Goal: Transaction & Acquisition: Purchase product/service

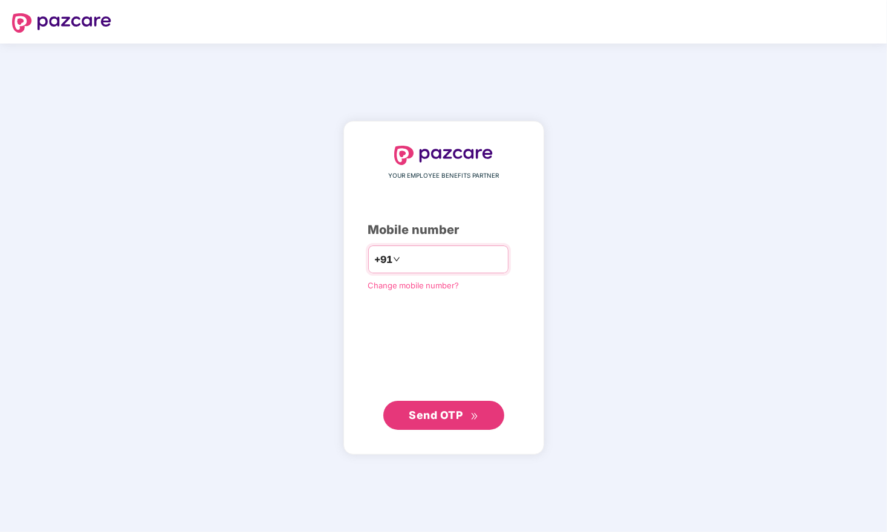
click at [425, 253] on input "number" at bounding box center [452, 259] width 99 height 19
type input "**********"
click at [467, 414] on span "Send OTP" at bounding box center [444, 415] width 70 height 17
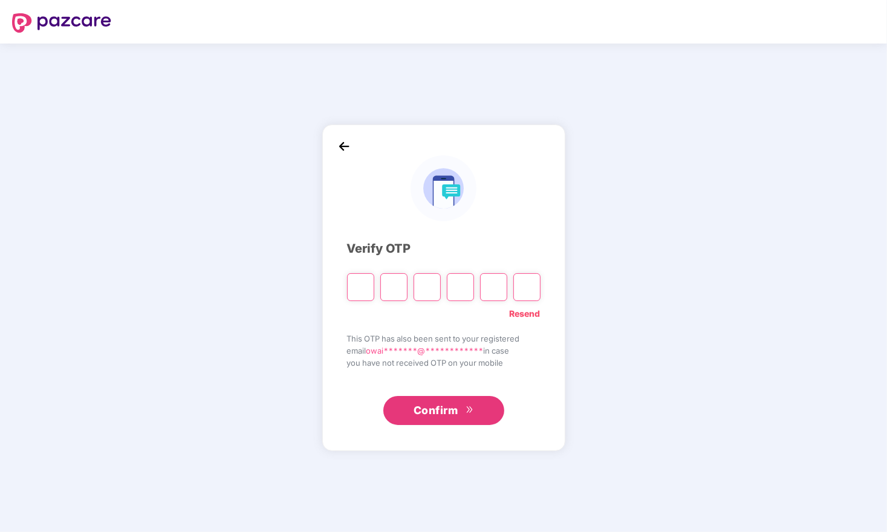
type input "*"
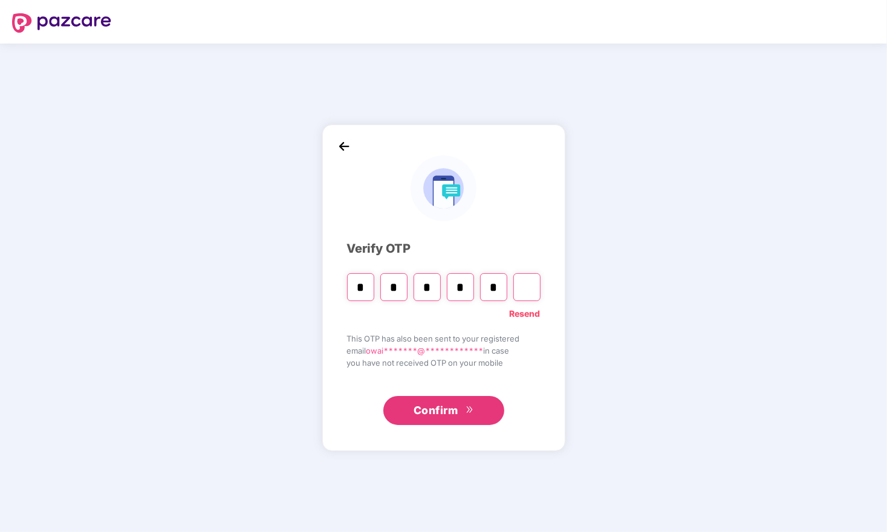
type input "*"
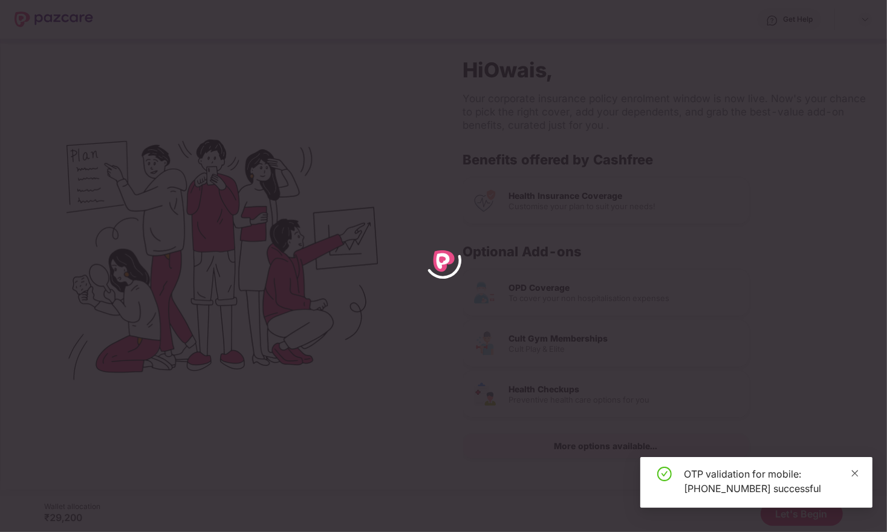
click at [857, 474] on icon "close" at bounding box center [855, 473] width 7 height 7
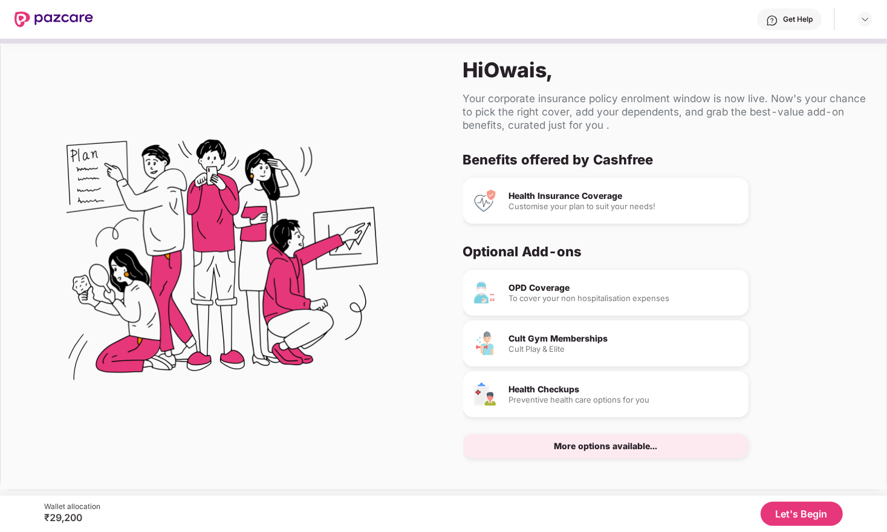
click at [580, 219] on div "Health Insurance Coverage Customise your plan to suit your needs!" at bounding box center [605, 201] width 285 height 46
click at [558, 193] on div "Health Insurance Coverage" at bounding box center [624, 196] width 230 height 8
click at [538, 203] on div "Customise your plan to suit your needs!" at bounding box center [624, 207] width 230 height 8
drag, startPoint x: 523, startPoint y: 203, endPoint x: 633, endPoint y: 203, distance: 110.0
click at [633, 203] on div "Customise your plan to suit your needs!" at bounding box center [624, 207] width 230 height 8
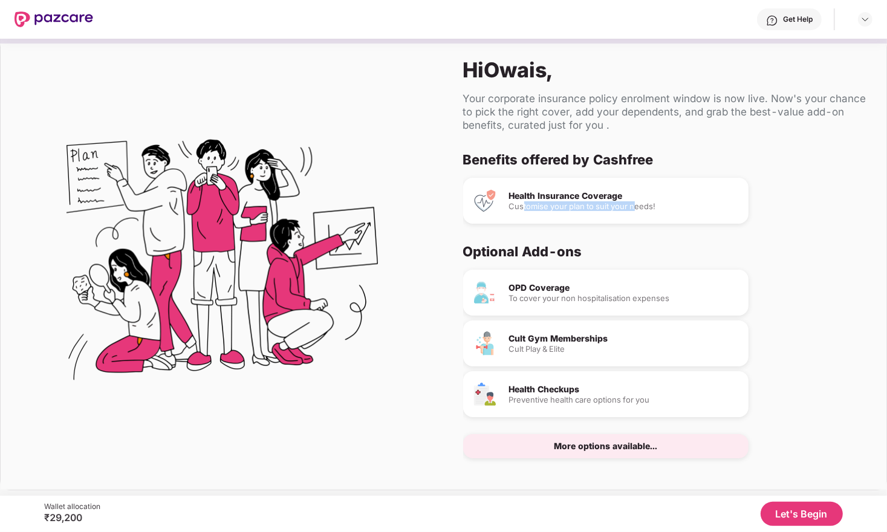
click at [633, 203] on div "Customise your plan to suit your needs!" at bounding box center [624, 207] width 230 height 8
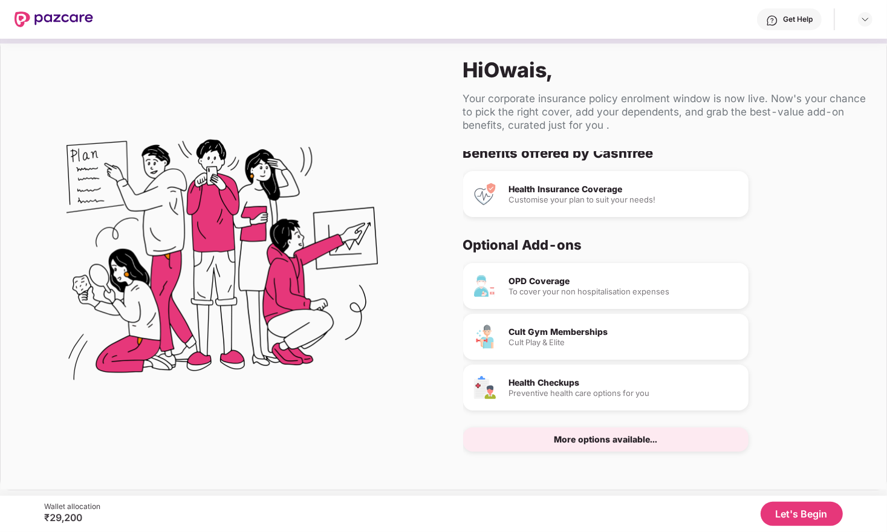
click at [537, 288] on div "To cover your non hospitalisation expenses" at bounding box center [624, 292] width 230 height 8
click at [555, 331] on div "Cult Gym Memberships" at bounding box center [624, 332] width 230 height 8
click at [547, 300] on div "OPD Coverage To cover your non hospitalisation expenses" at bounding box center [605, 286] width 285 height 46
click at [547, 343] on div "Cult Play & Elite" at bounding box center [624, 343] width 230 height 8
click at [547, 371] on div "Health Checkups Preventive health care options for you" at bounding box center [605, 388] width 285 height 46
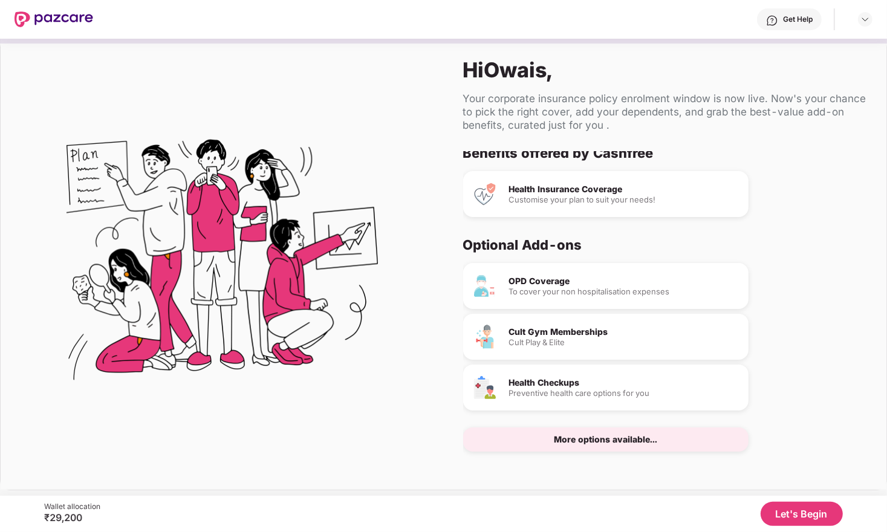
click at [557, 389] on div "Preventive health care options for you" at bounding box center [624, 393] width 230 height 8
click at [570, 438] on div "More options available..." at bounding box center [605, 439] width 103 height 8
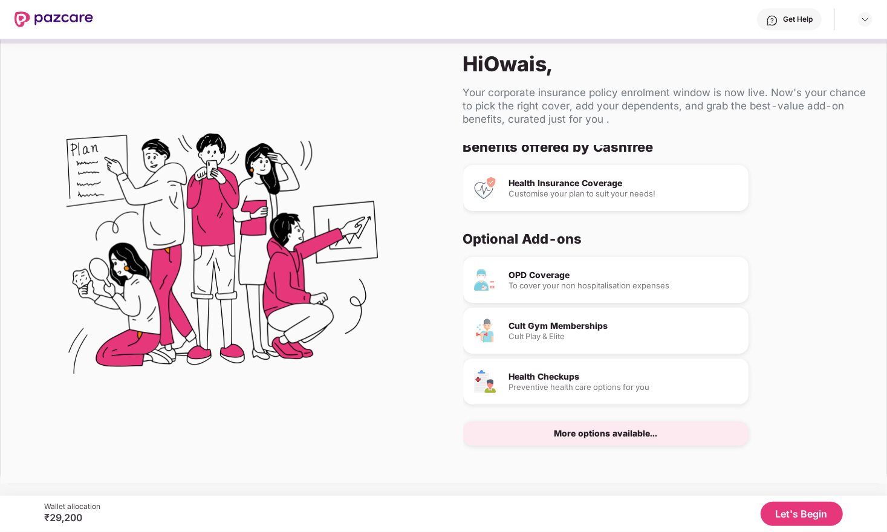
scroll to position [0, 0]
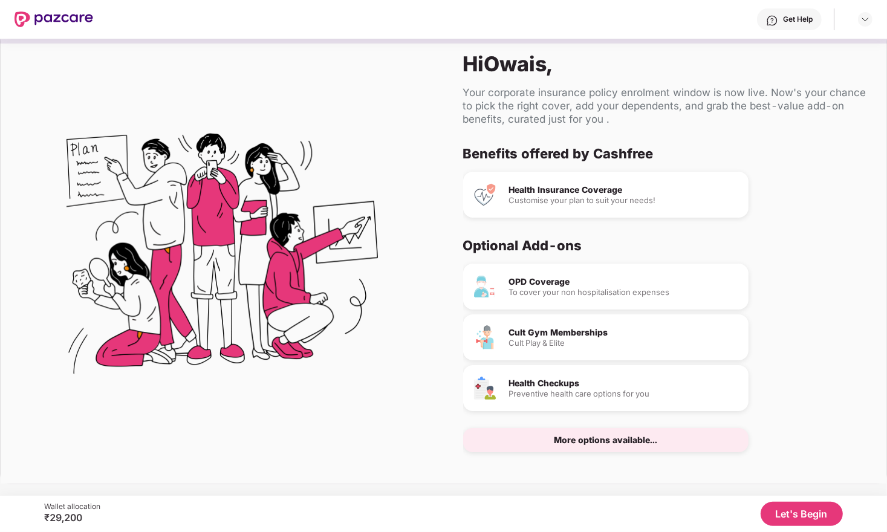
click at [802, 519] on button "Let's Begin" at bounding box center [802, 514] width 82 height 24
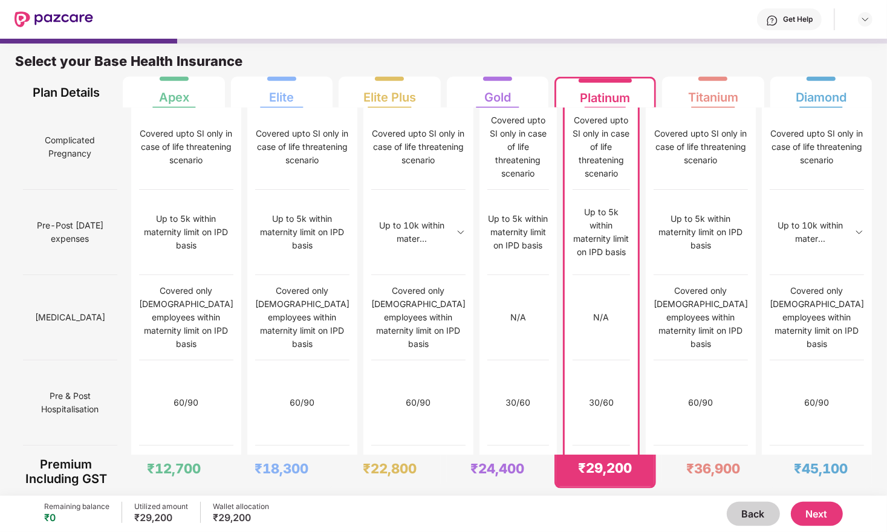
scroll to position [6, 0]
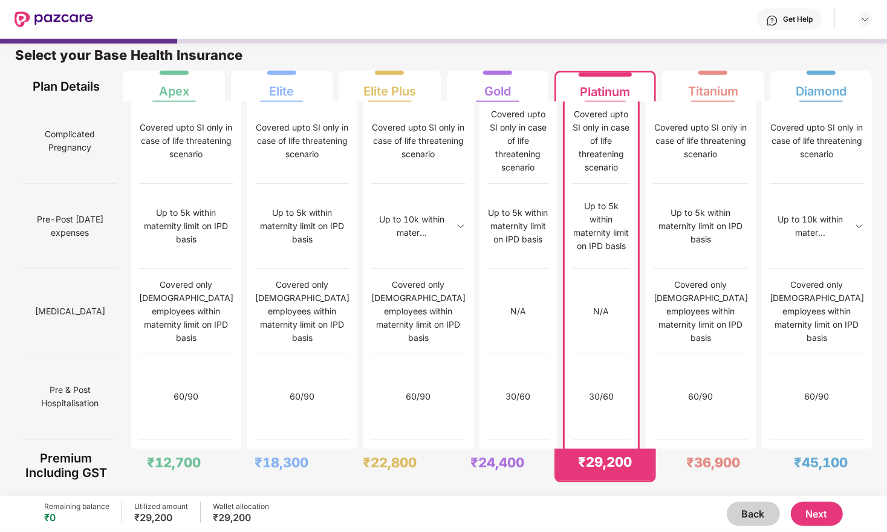
drag, startPoint x: 573, startPoint y: 294, endPoint x: 629, endPoint y: 321, distance: 62.5
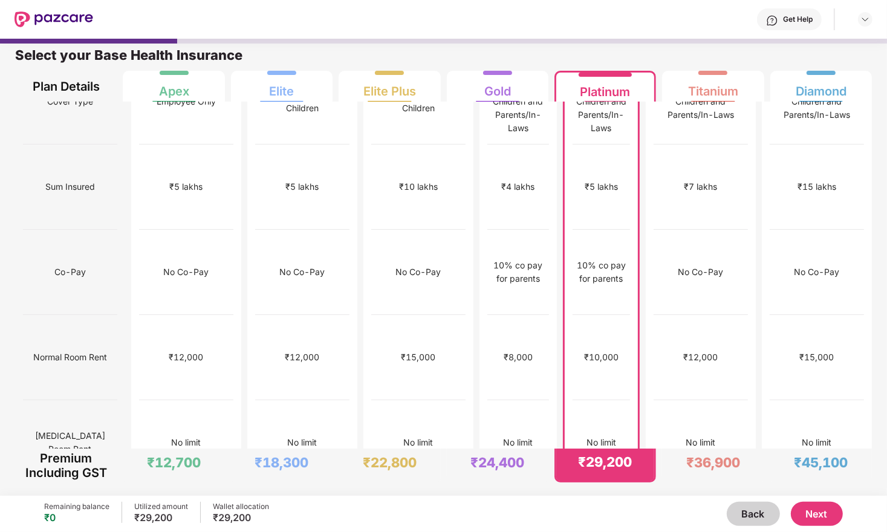
scroll to position [0, 0]
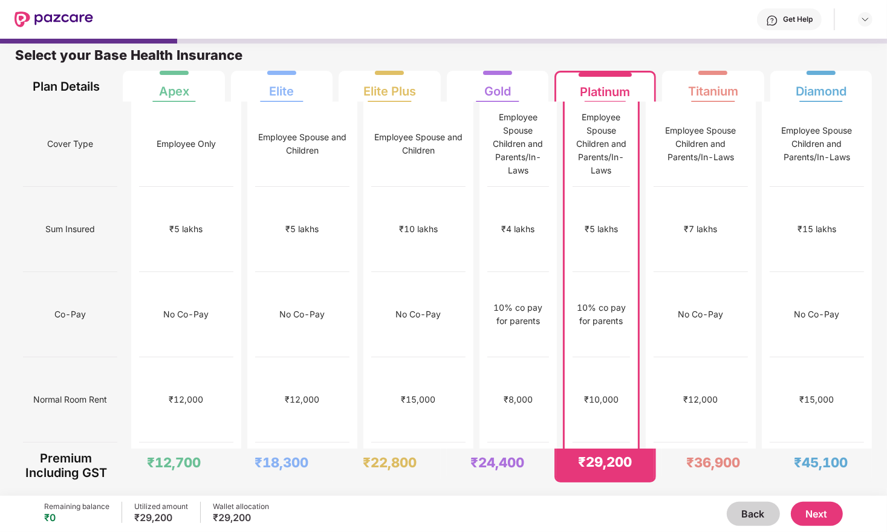
click at [620, 210] on div "₹5 lakhs" at bounding box center [602, 229] width 58 height 85
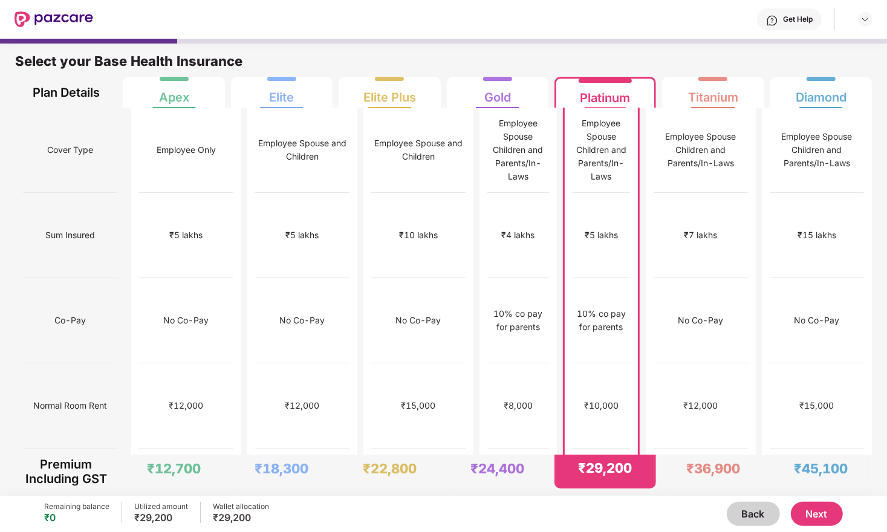
click at [362, 19] on div "Get Help" at bounding box center [482, 19] width 779 height 39
click at [525, 45] on div "Select your Base Health Insurance Plan Details Apex Elite Elite Plus Gold Plati…" at bounding box center [443, 72] width 887 height 70
click at [538, 51] on div "Select your Base Health Insurance Plan Details Apex Elite Elite Plus Gold Plati…" at bounding box center [443, 72] width 887 height 70
click at [453, 10] on div "Get Help" at bounding box center [482, 19] width 779 height 39
click at [435, 11] on div "Get Help" at bounding box center [482, 19] width 779 height 39
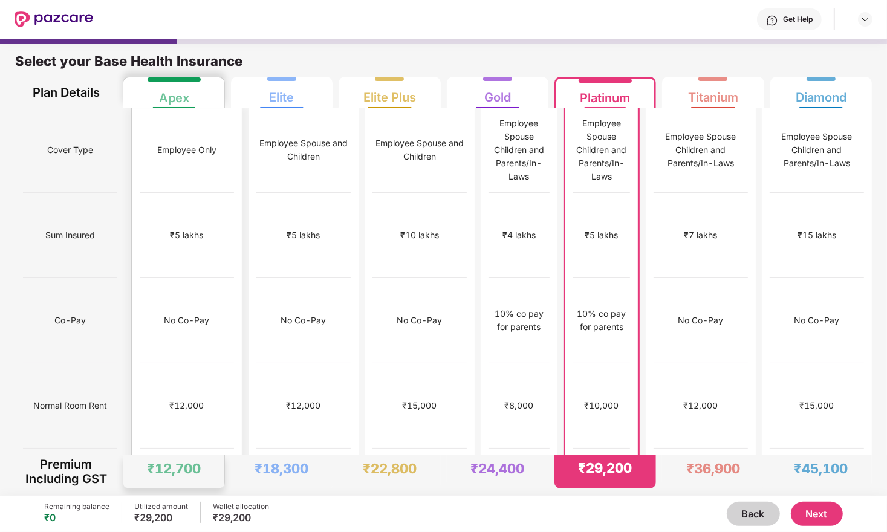
click at [163, 278] on div "No Co-Pay" at bounding box center [187, 320] width 94 height 85
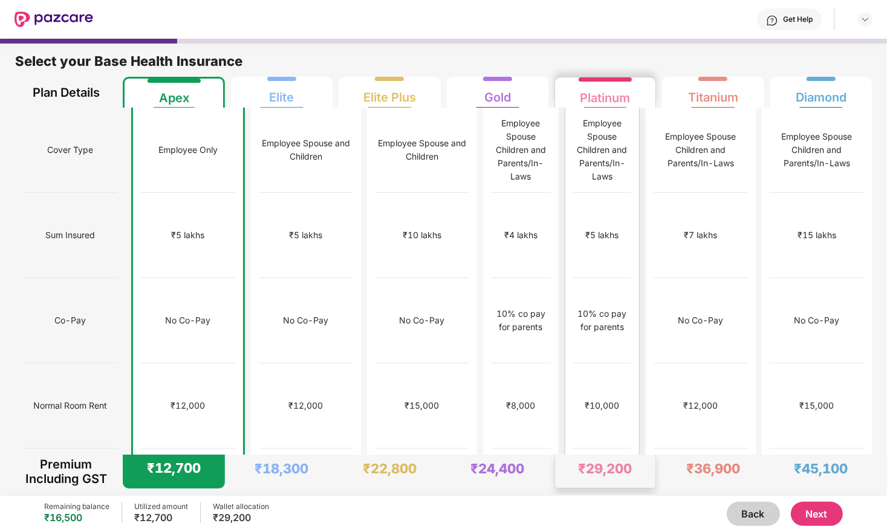
click at [591, 399] on div "₹10,000" at bounding box center [602, 405] width 34 height 13
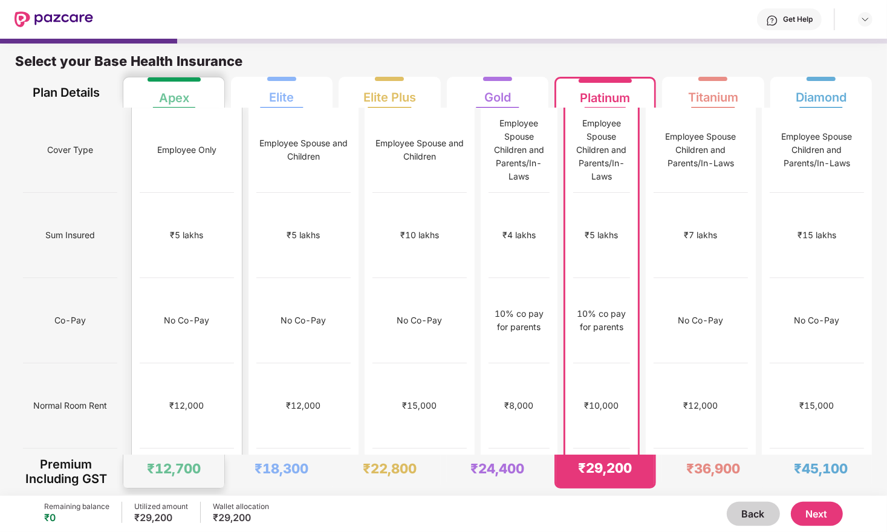
click at [167, 363] on div "₹12,000" at bounding box center [187, 405] width 94 height 85
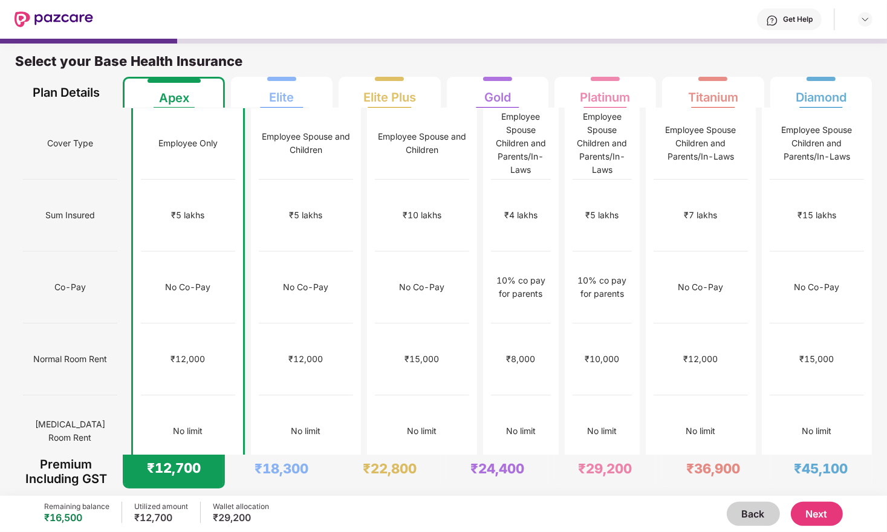
click at [826, 508] on button "Next" at bounding box center [817, 514] width 52 height 24
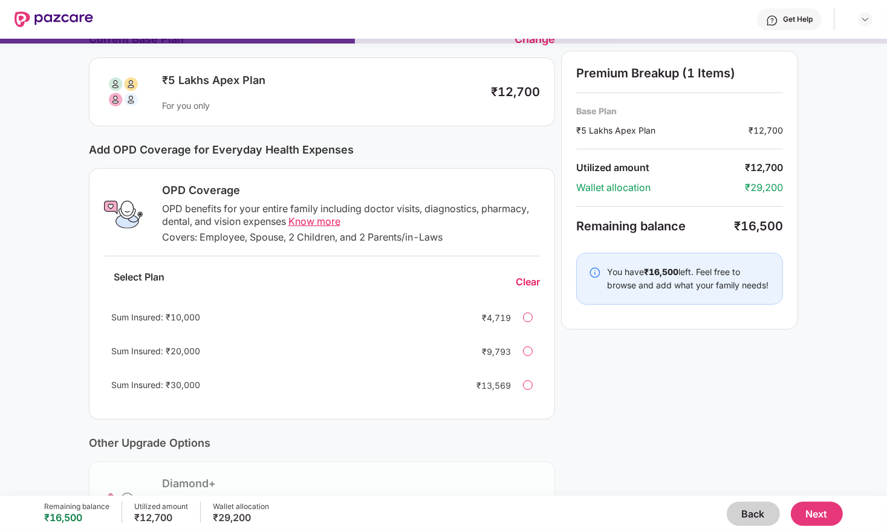
scroll to position [70, 0]
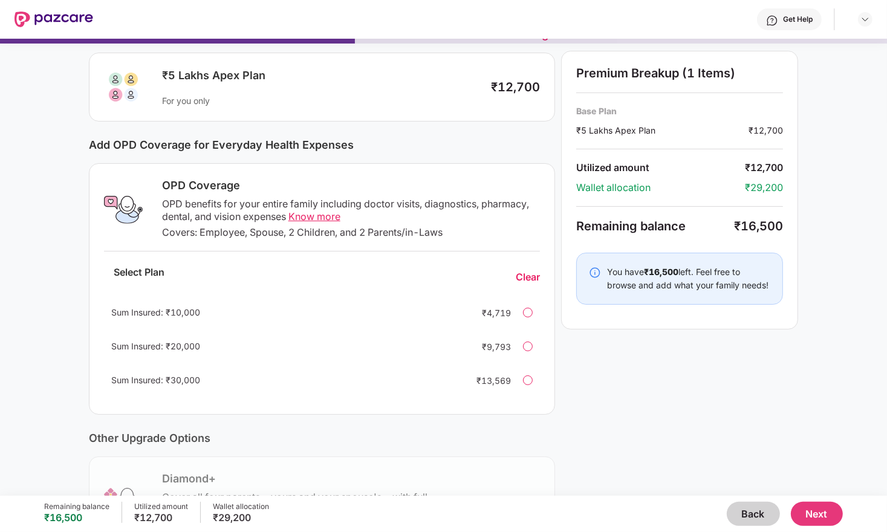
click at [224, 206] on div "OPD benefits for your entire family including doctor visits, diagnostics, pharm…" at bounding box center [351, 210] width 378 height 25
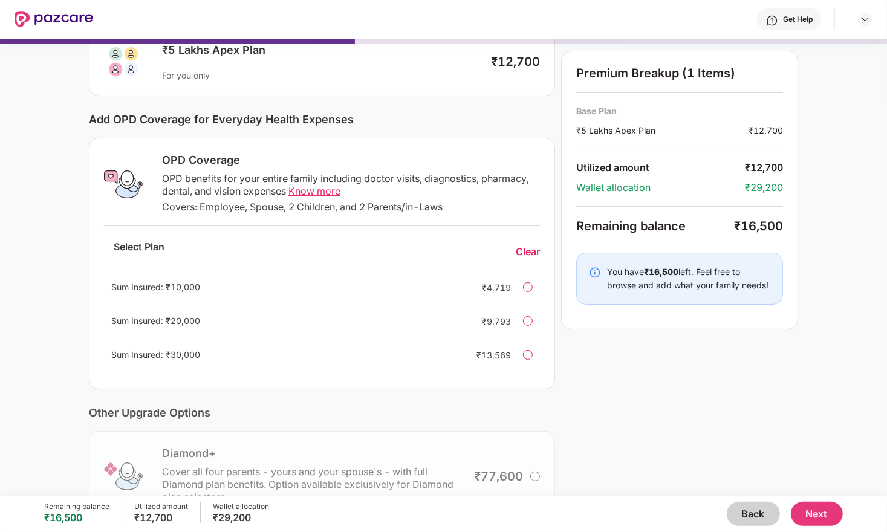
scroll to position [99, 0]
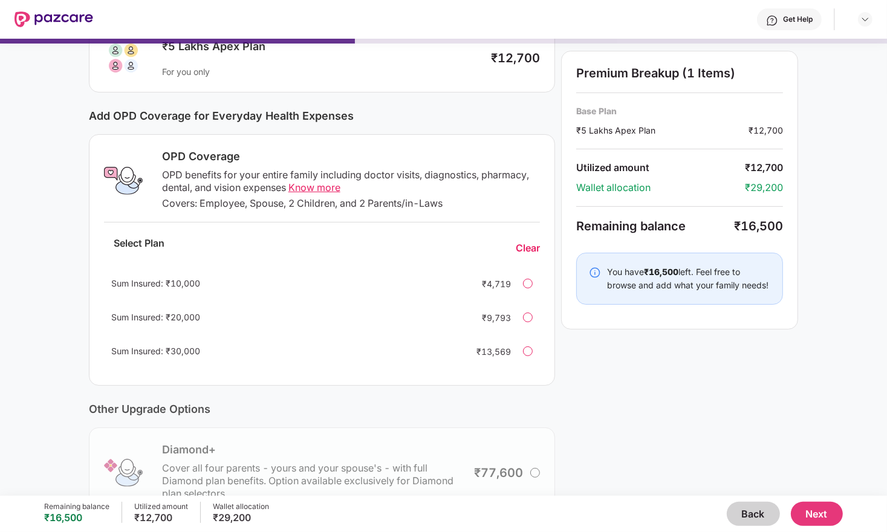
click at [220, 197] on div "Covers: Employee, Spouse, 2 Children, and 2 Parents/in-Laws" at bounding box center [351, 203] width 378 height 13
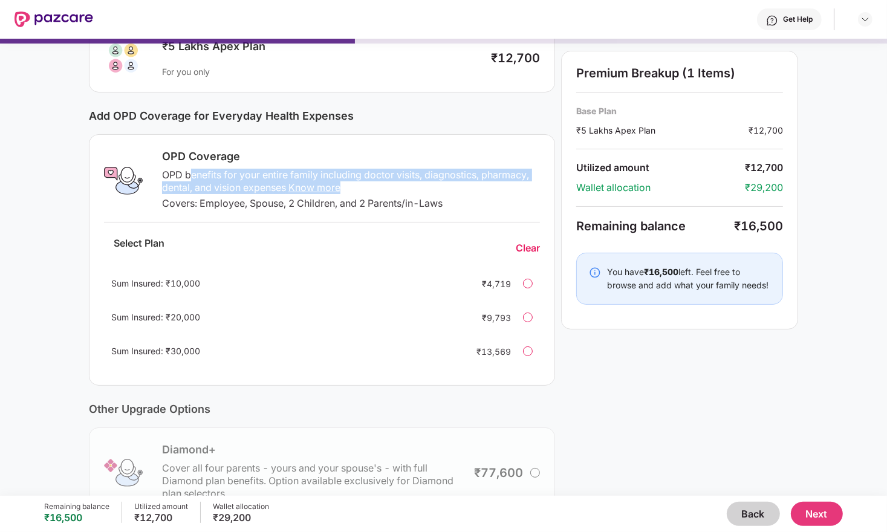
drag, startPoint x: 190, startPoint y: 178, endPoint x: 413, endPoint y: 182, distance: 222.5
click at [413, 182] on div "OPD benefits for your entire family including doctor visits, diagnostics, pharm…" at bounding box center [351, 181] width 378 height 25
click at [413, 181] on div "OPD benefits for your entire family including doctor visits, diagnostics, pharm…" at bounding box center [351, 181] width 378 height 25
drag, startPoint x: 338, startPoint y: 177, endPoint x: 466, endPoint y: 181, distance: 127.6
click at [466, 183] on div "OPD benefits for your entire family including doctor visits, diagnostics, pharm…" at bounding box center [351, 181] width 378 height 25
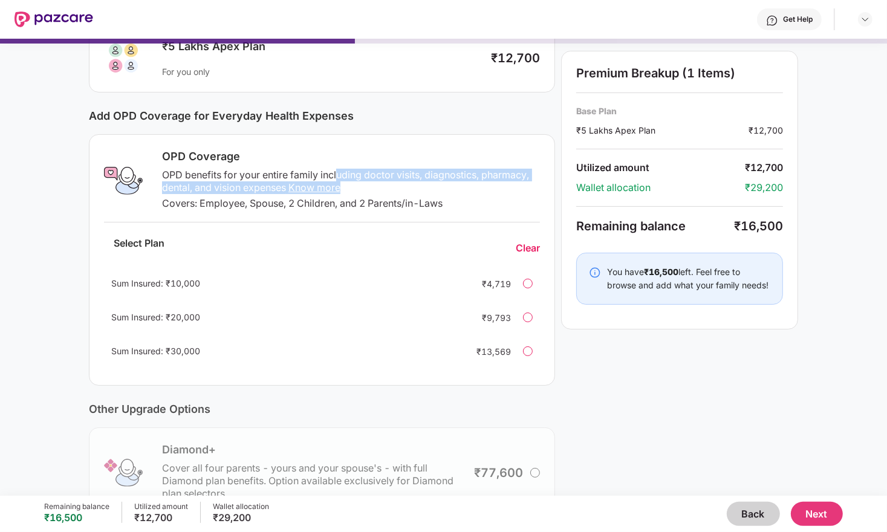
click at [466, 181] on div "OPD benefits for your entire family including doctor visits, diagnostics, pharm…" at bounding box center [351, 181] width 378 height 25
drag, startPoint x: 185, startPoint y: 184, endPoint x: 250, endPoint y: 196, distance: 66.4
click at [250, 196] on div "OPD Coverage OPD benefits for your entire family including doctor visits, diagn…" at bounding box center [348, 180] width 386 height 63
click at [250, 197] on div "Covers: Employee, Spouse, 2 Children, and 2 Parents/in-Laws" at bounding box center [351, 203] width 378 height 13
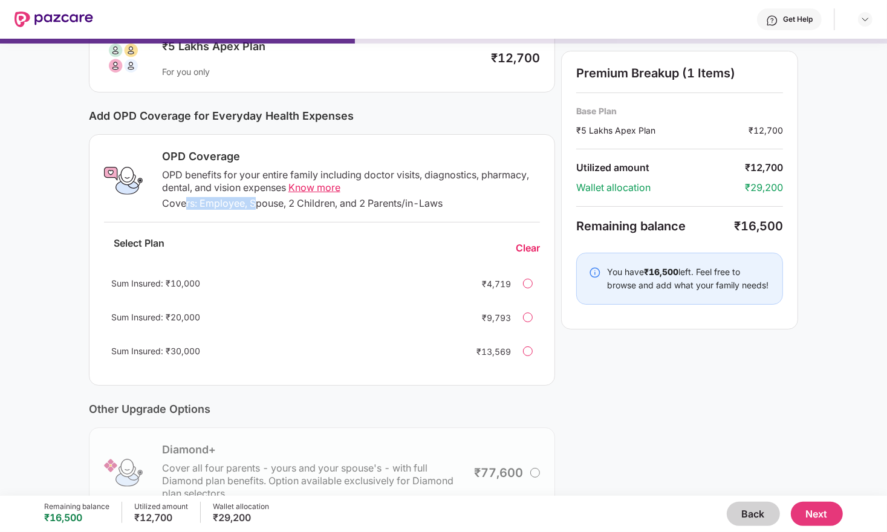
drag, startPoint x: 184, startPoint y: 199, endPoint x: 255, endPoint y: 199, distance: 70.1
click at [255, 199] on div "Covers: Employee, Spouse, 2 Children, and 2 Parents/in-Laws" at bounding box center [351, 203] width 378 height 13
drag, startPoint x: 255, startPoint y: 199, endPoint x: 359, endPoint y: 198, distance: 104.0
click at [359, 198] on div "Covers: Employee, Spouse, 2 Children, and 2 Parents/in-Laws" at bounding box center [351, 203] width 378 height 13
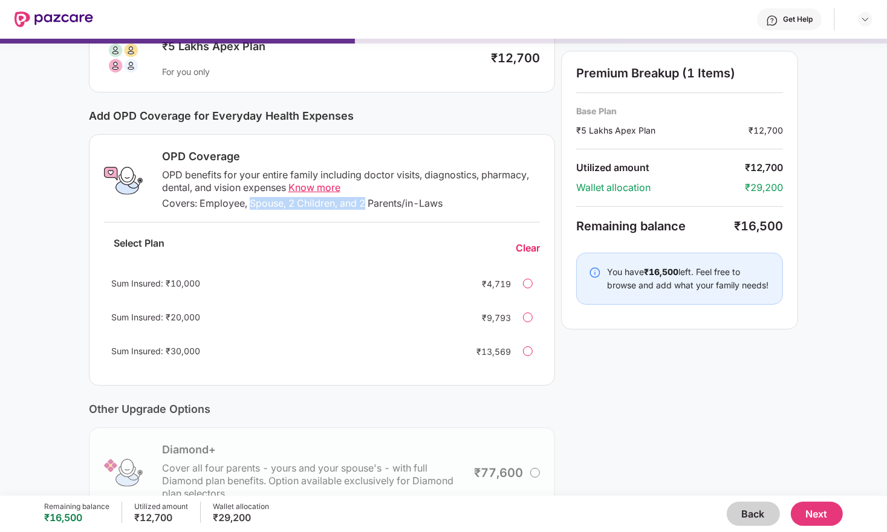
click at [359, 198] on div "Covers: Employee, Spouse, 2 Children, and 2 Parents/in-Laws" at bounding box center [351, 203] width 378 height 13
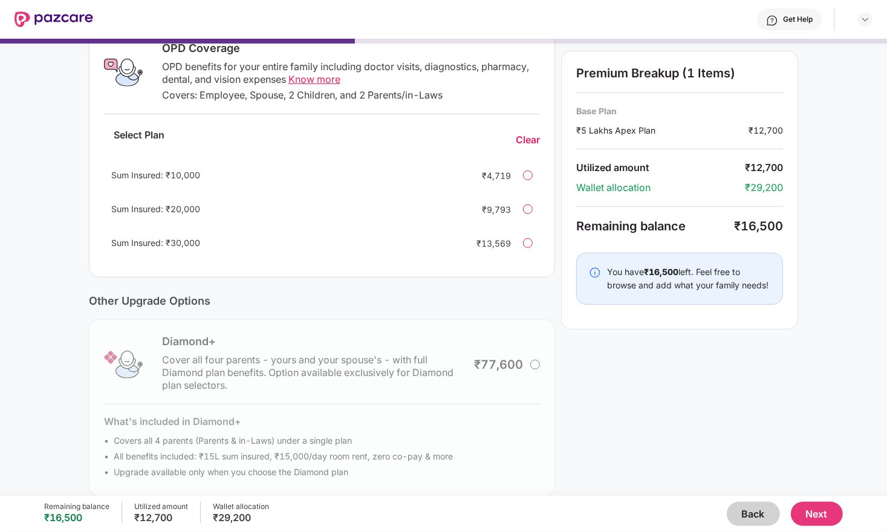
scroll to position [220, 0]
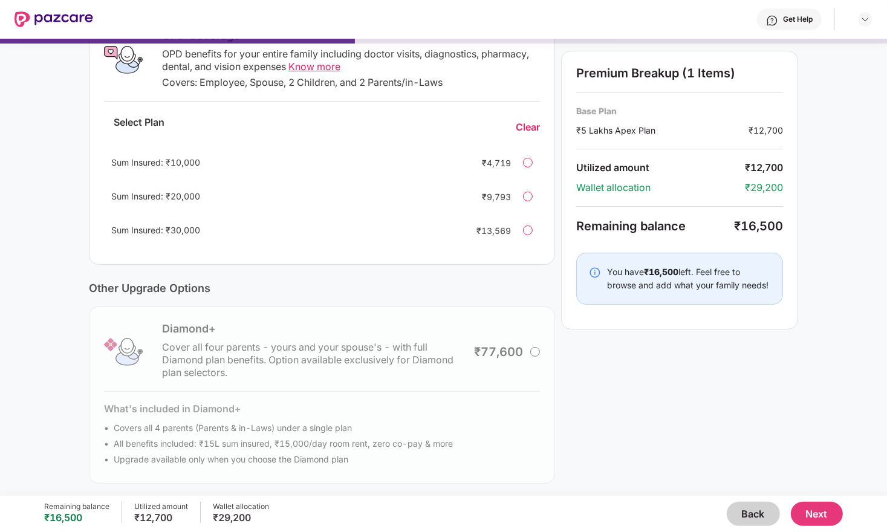
click at [263, 334] on div "Diamond+ Cover all four parents - yours and your spouse's - with full Diamond p…" at bounding box center [322, 395] width 467 height 177
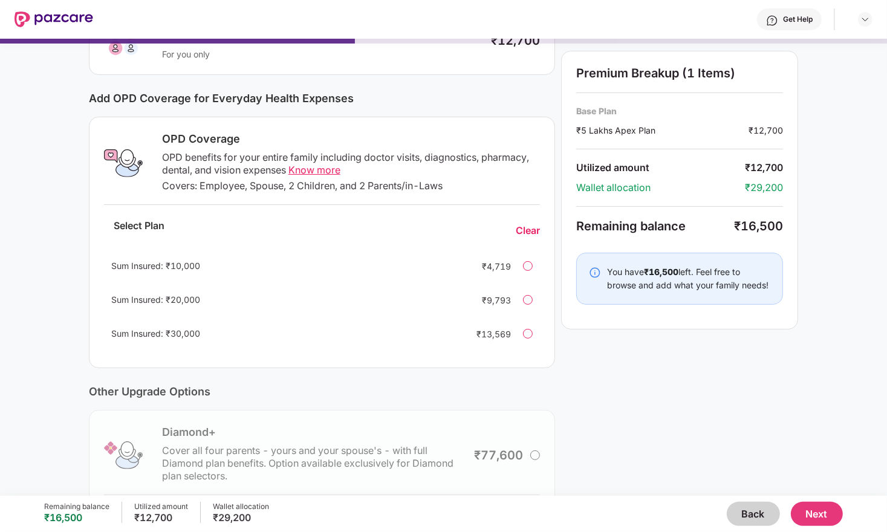
scroll to position [0, 0]
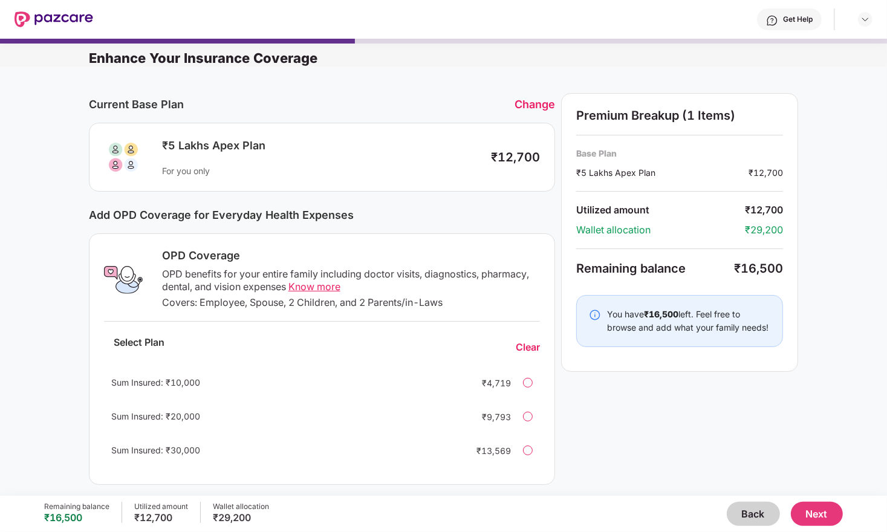
click at [524, 109] on div "Change" at bounding box center [535, 104] width 41 height 13
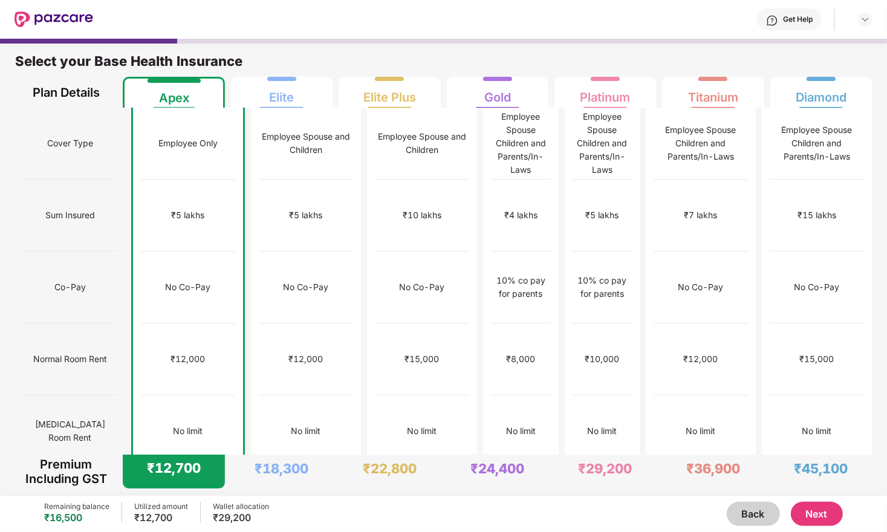
click at [750, 502] on button "Back" at bounding box center [753, 514] width 53 height 24
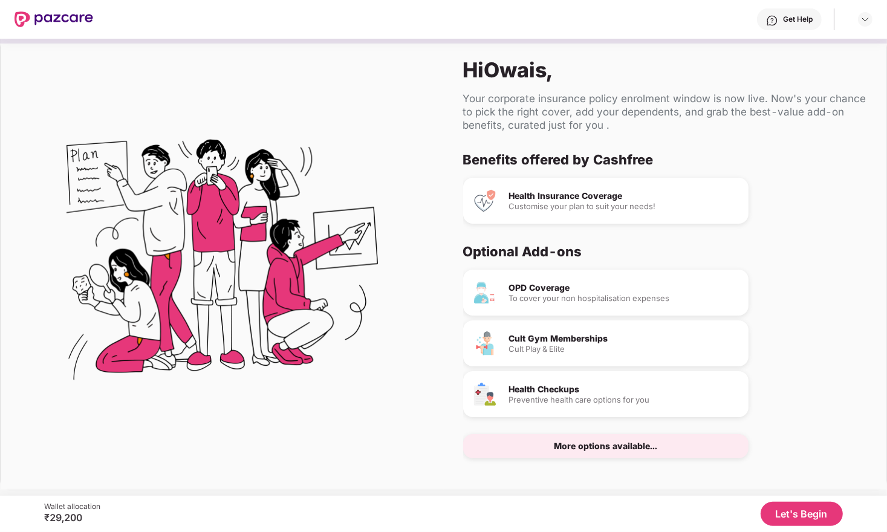
click at [775, 519] on button "Let's Begin" at bounding box center [802, 514] width 82 height 24
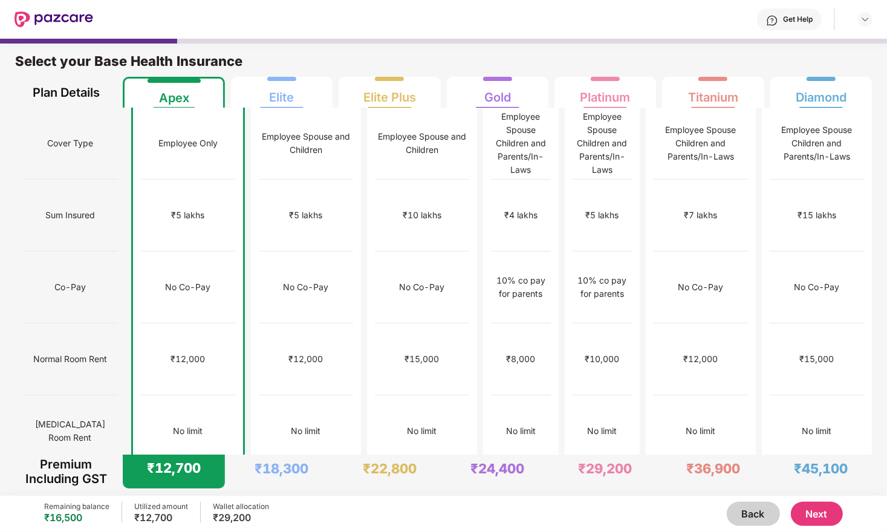
click at [826, 522] on button "Next" at bounding box center [817, 514] width 52 height 24
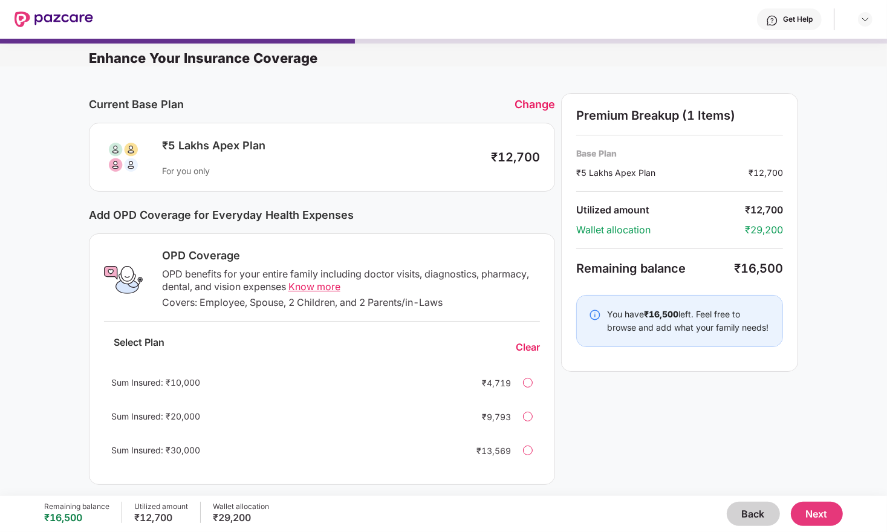
click at [531, 106] on div "Change" at bounding box center [535, 104] width 41 height 13
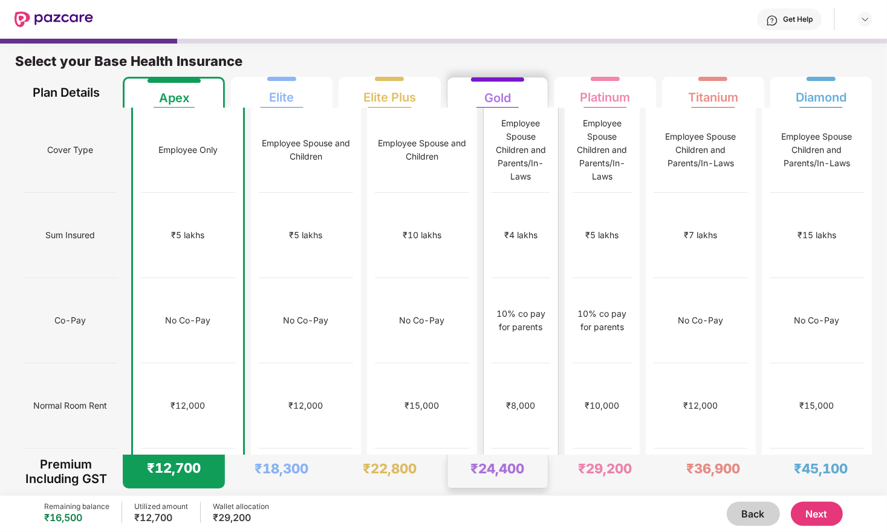
click at [522, 363] on div "₹8,000" at bounding box center [521, 405] width 59 height 85
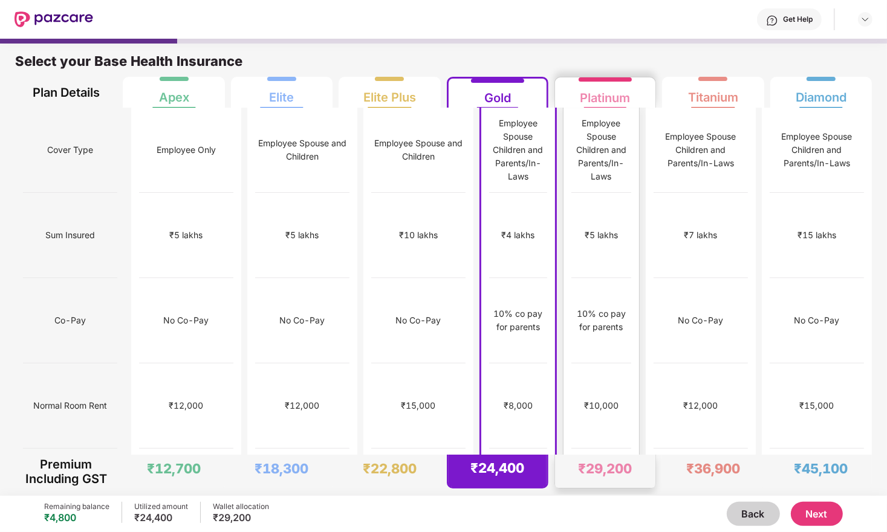
click at [589, 363] on div "₹10,000" at bounding box center [601, 405] width 60 height 85
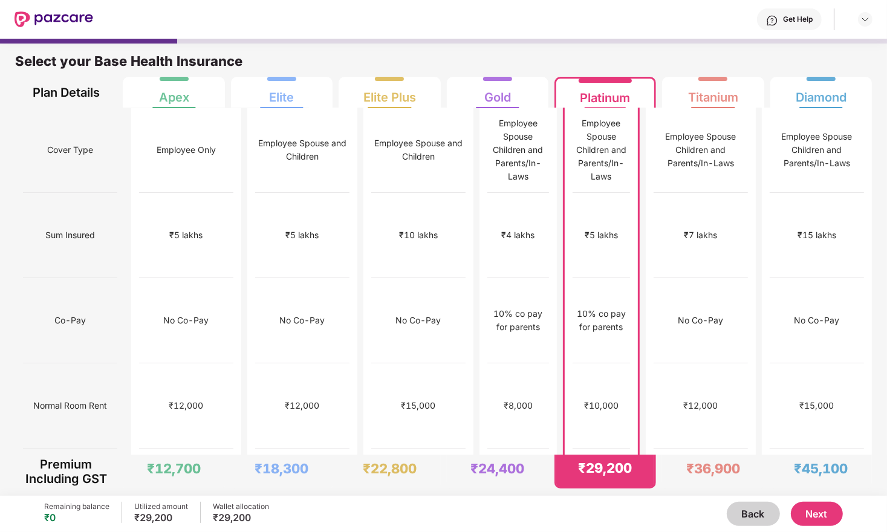
click at [827, 521] on button "Next" at bounding box center [817, 514] width 52 height 24
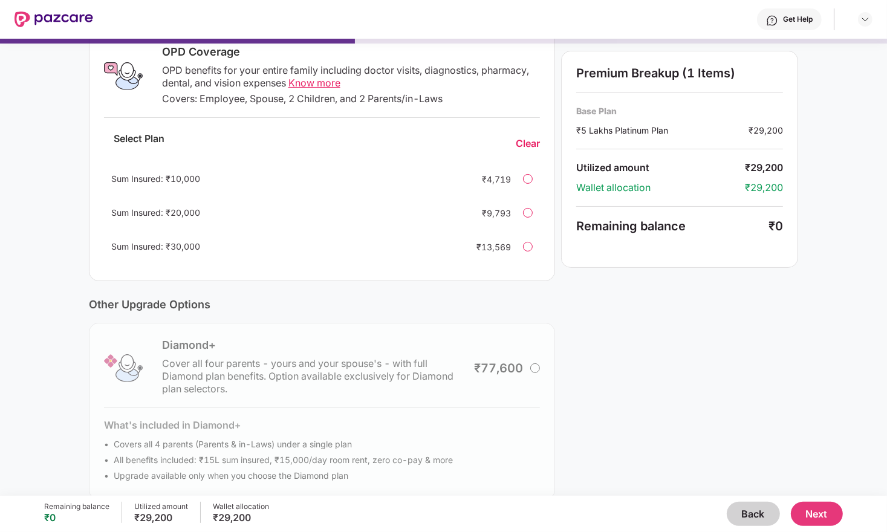
scroll to position [220, 0]
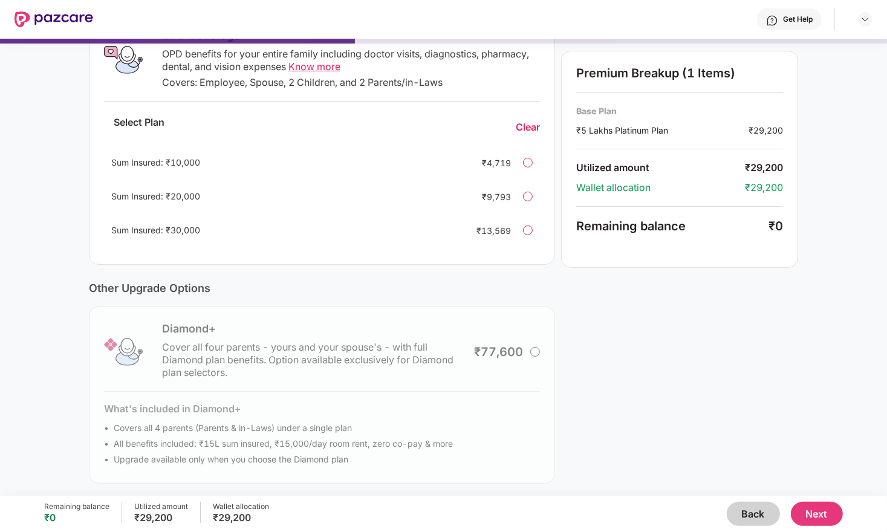
click at [538, 345] on div "Diamond+ Cover all four parents - yours and your spouse's - with full Diamond p…" at bounding box center [322, 395] width 467 height 177
click at [828, 527] on div "Remaining balance ₹0 Utilized amount ₹29,200 Wallet allocation ₹29,200 Back Next" at bounding box center [443, 514] width 798 height 36
click at [824, 519] on button "Next" at bounding box center [817, 514] width 52 height 24
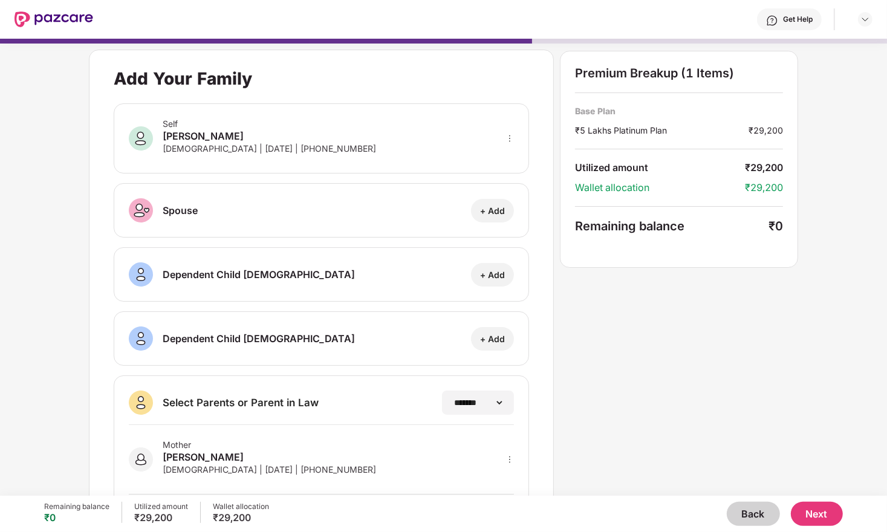
scroll to position [92, 0]
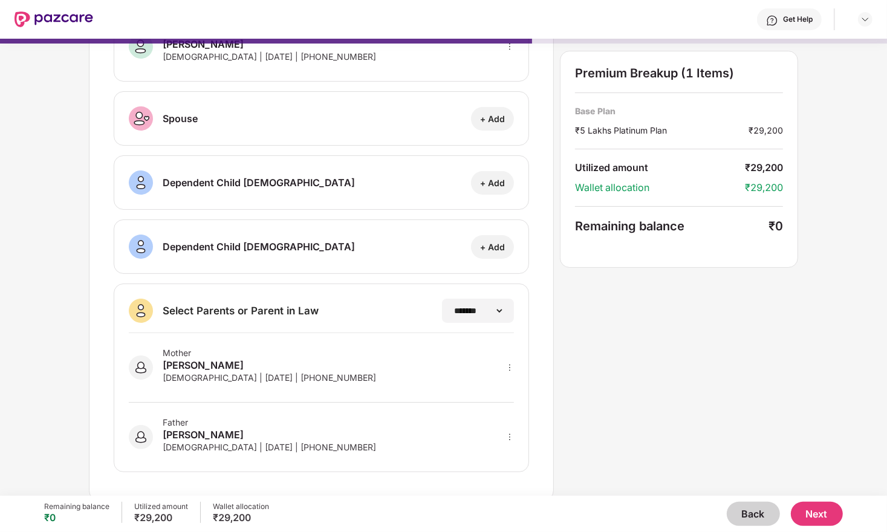
click at [810, 511] on button "Next" at bounding box center [817, 514] width 52 height 24
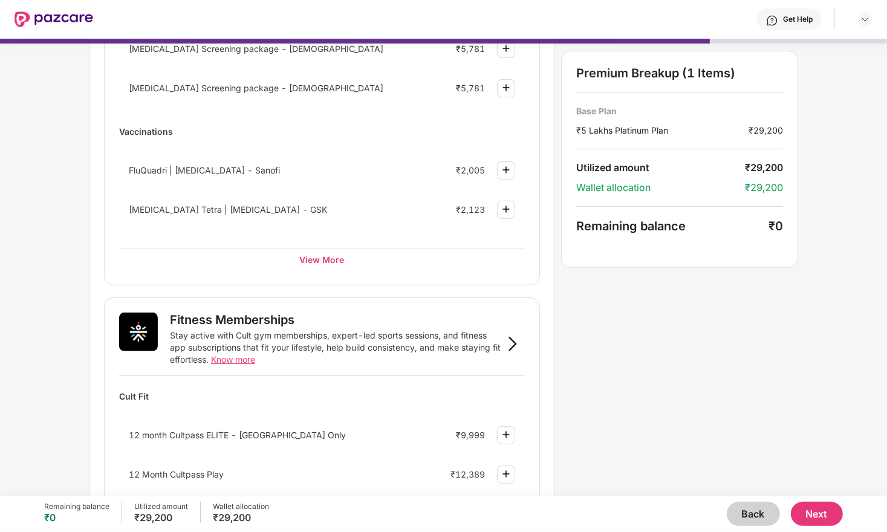
scroll to position [207, 0]
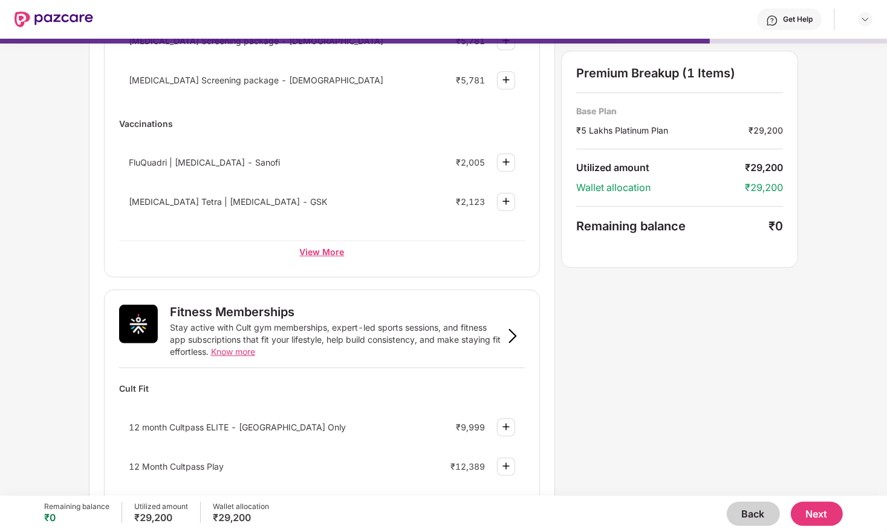
click at [323, 252] on div "View More" at bounding box center [322, 252] width 406 height 22
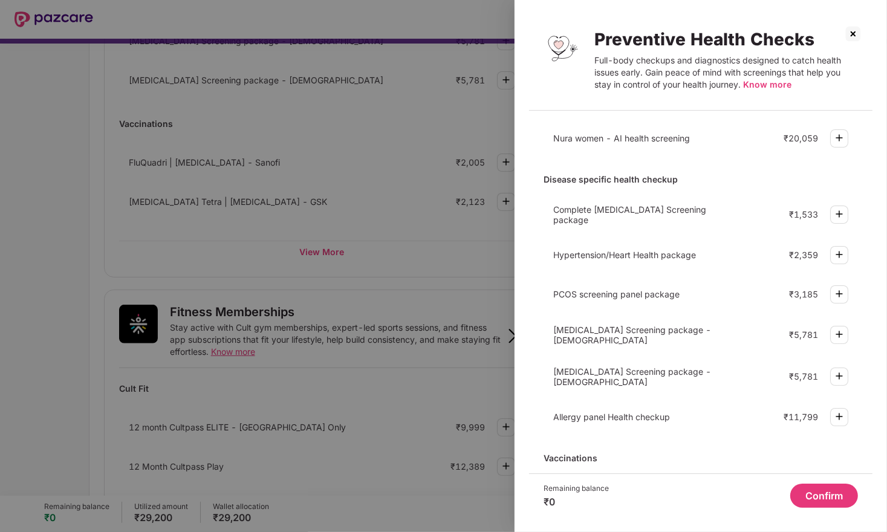
scroll to position [0, 0]
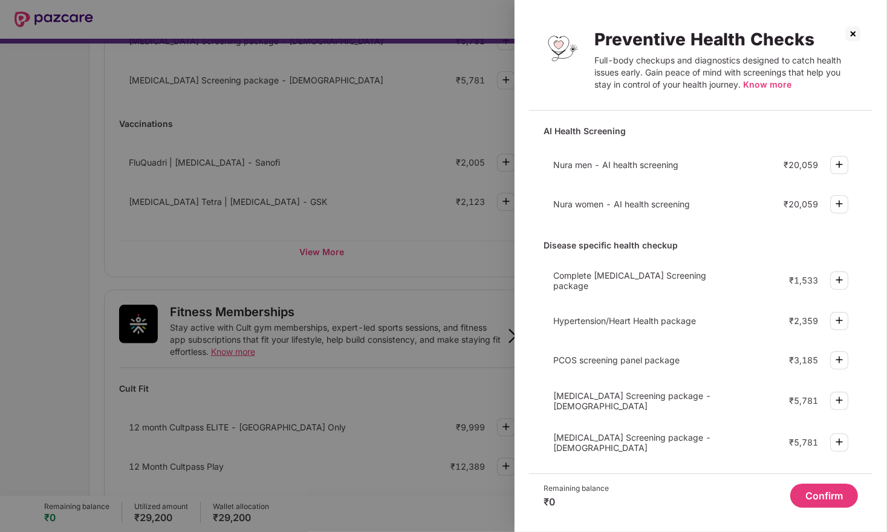
click at [851, 30] on img at bounding box center [852, 33] width 19 height 19
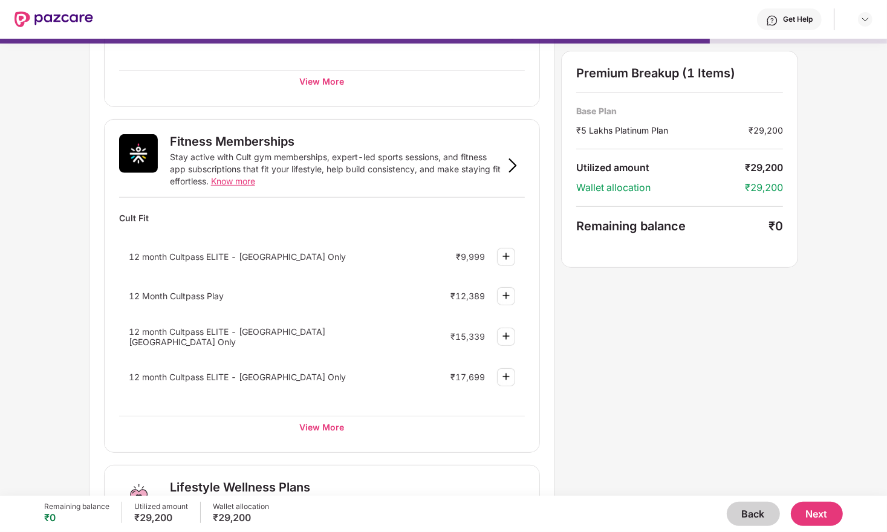
scroll to position [402, 0]
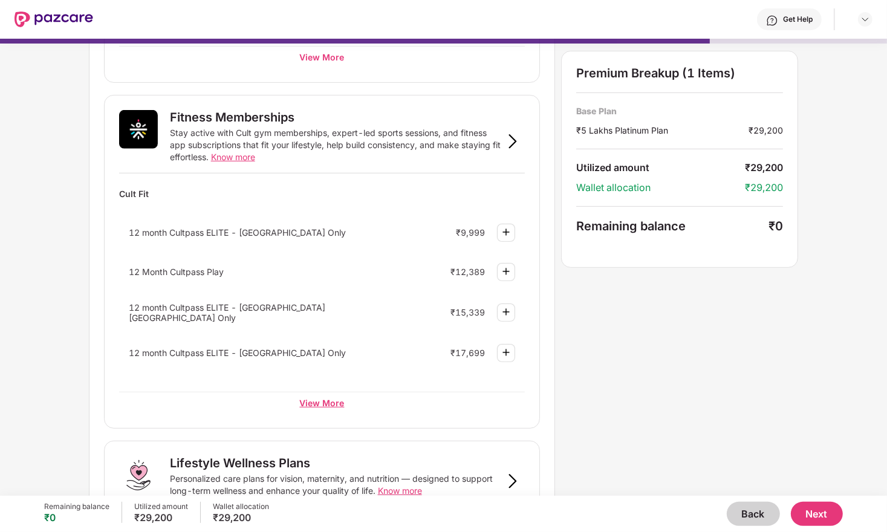
click at [322, 395] on div "View More" at bounding box center [322, 403] width 406 height 22
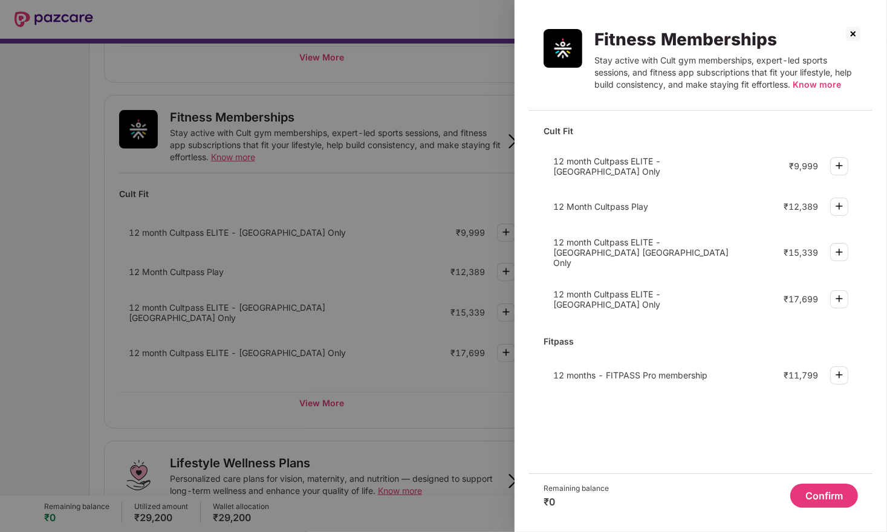
click at [853, 34] on img at bounding box center [852, 33] width 19 height 19
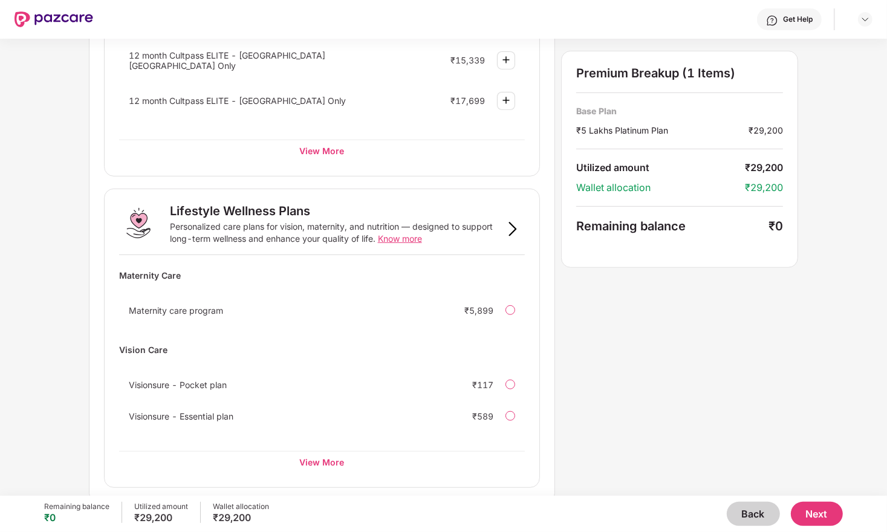
scroll to position [655, 0]
click at [746, 509] on button "Back" at bounding box center [753, 514] width 53 height 24
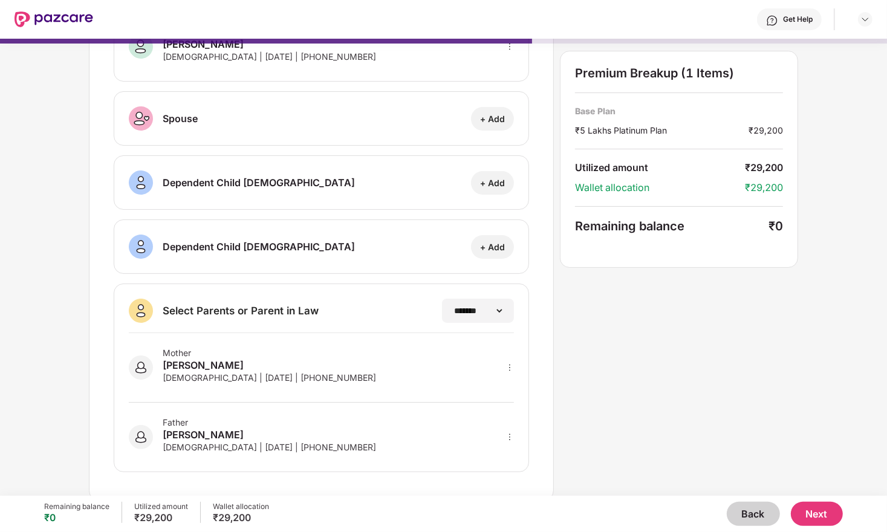
click at [746, 509] on button "Back" at bounding box center [753, 514] width 53 height 24
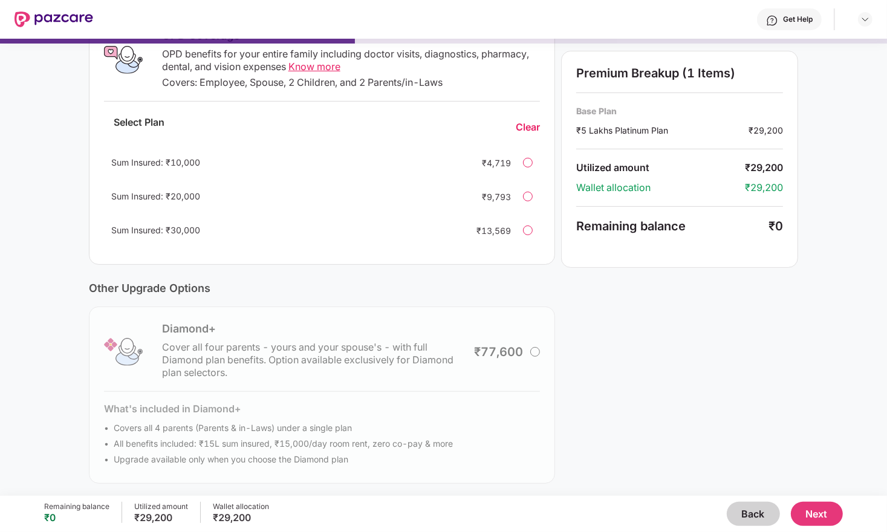
click at [746, 509] on button "Back" at bounding box center [753, 514] width 53 height 24
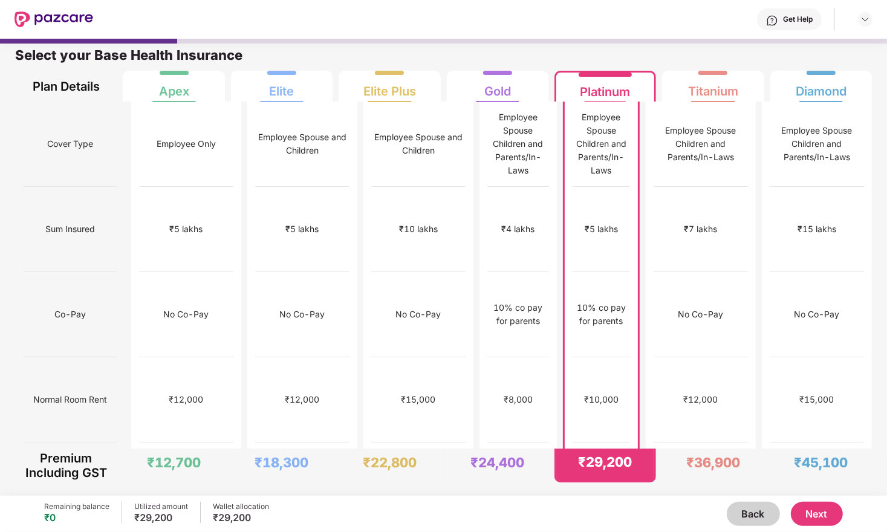
scroll to position [6, 0]
